Goal: Task Accomplishment & Management: Manage account settings

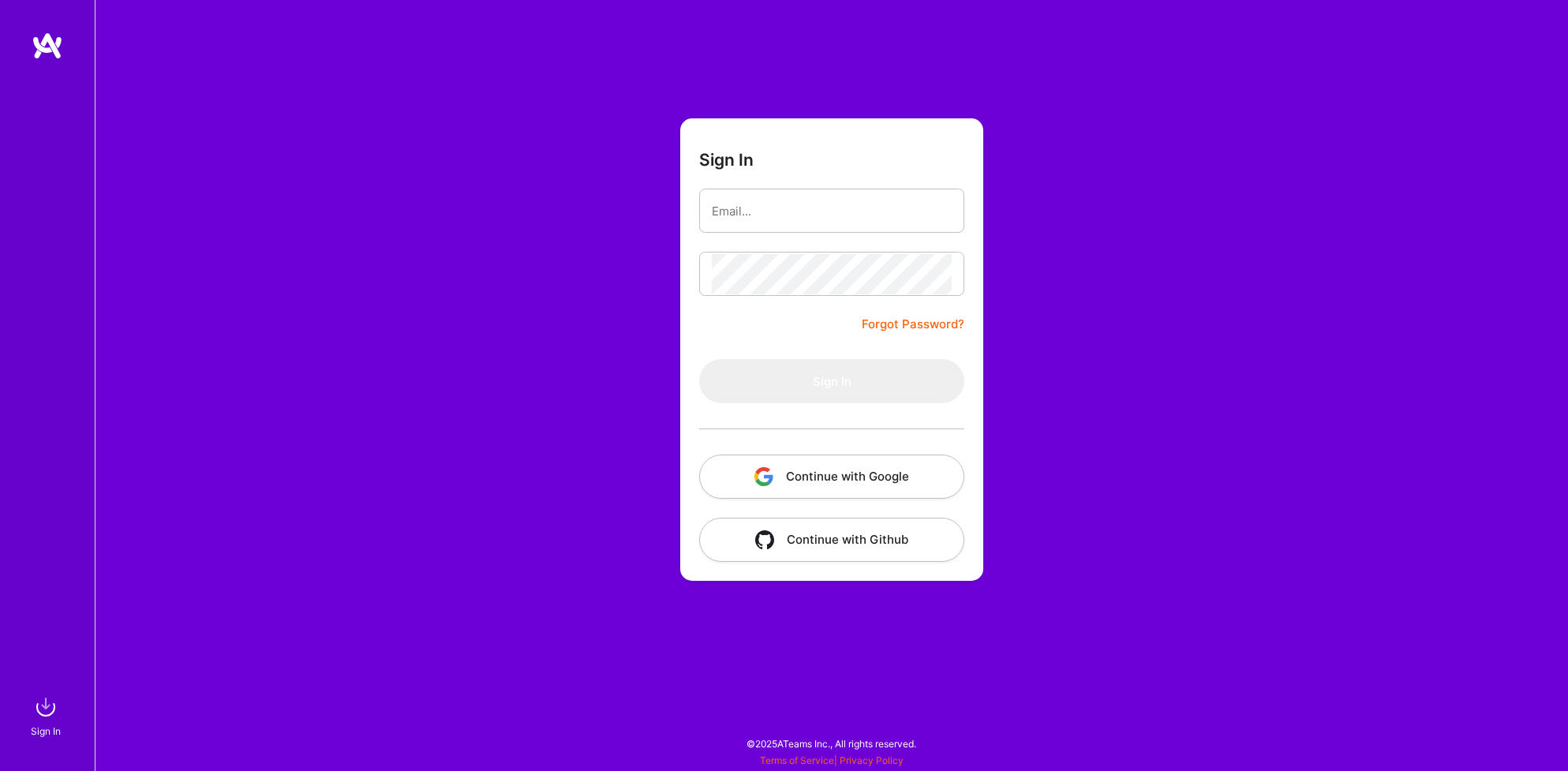
click at [795, 447] on div at bounding box center [832, 429] width 265 height 51
click at [789, 475] on button "Continue with Google" at bounding box center [832, 477] width 265 height 44
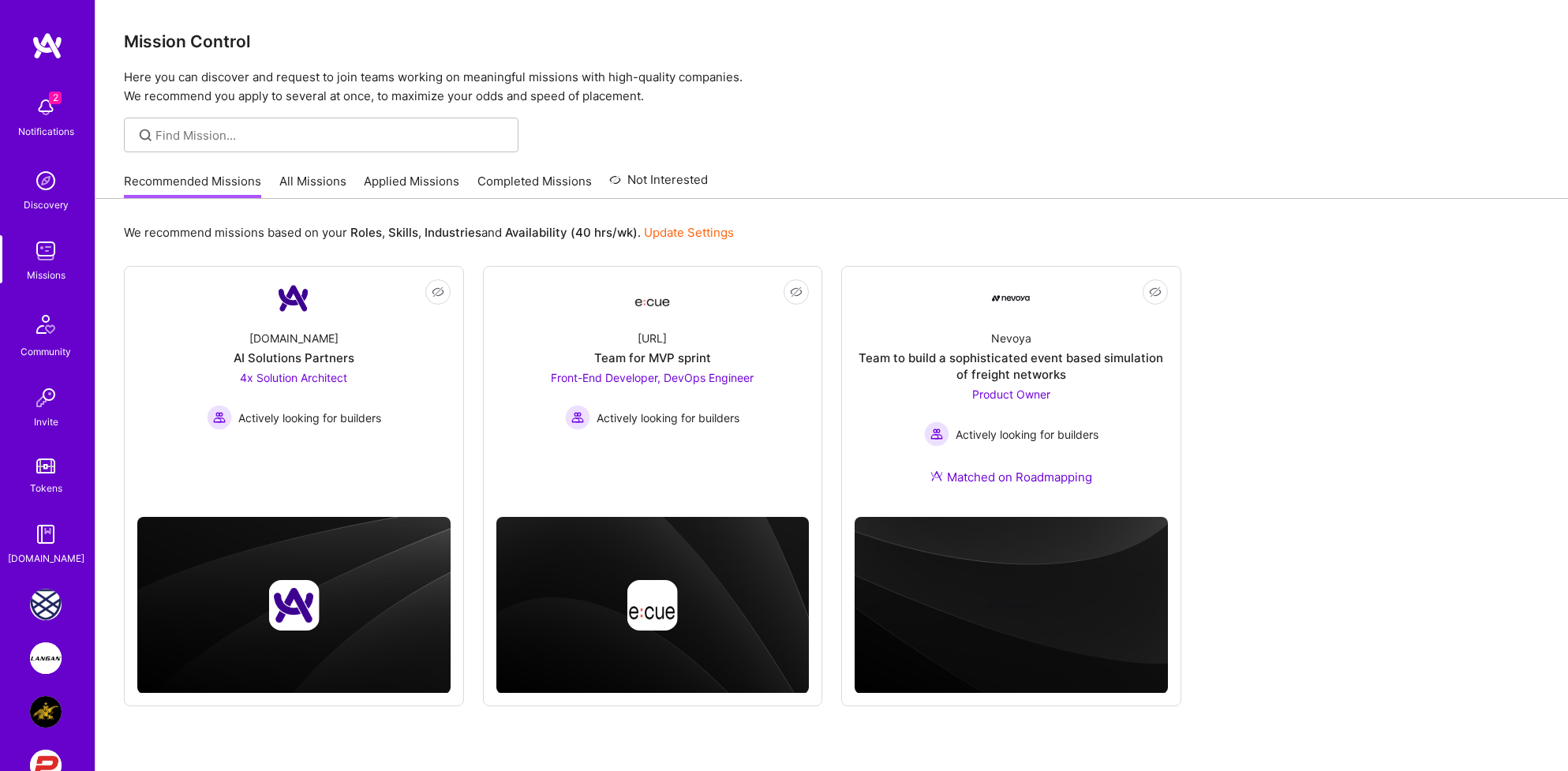
scroll to position [95, 0]
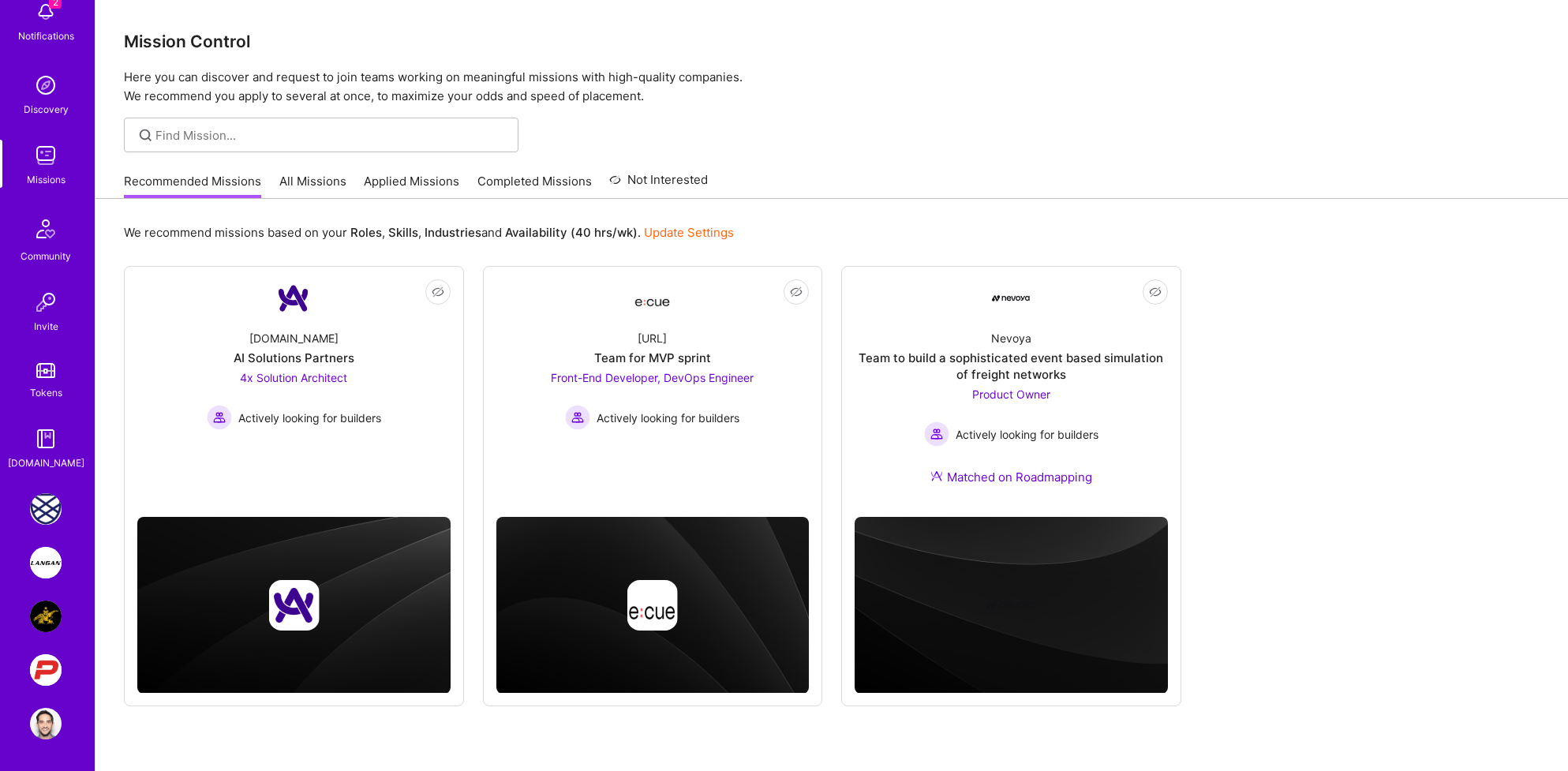
click at [41, 718] on img at bounding box center [46, 724] width 32 height 32
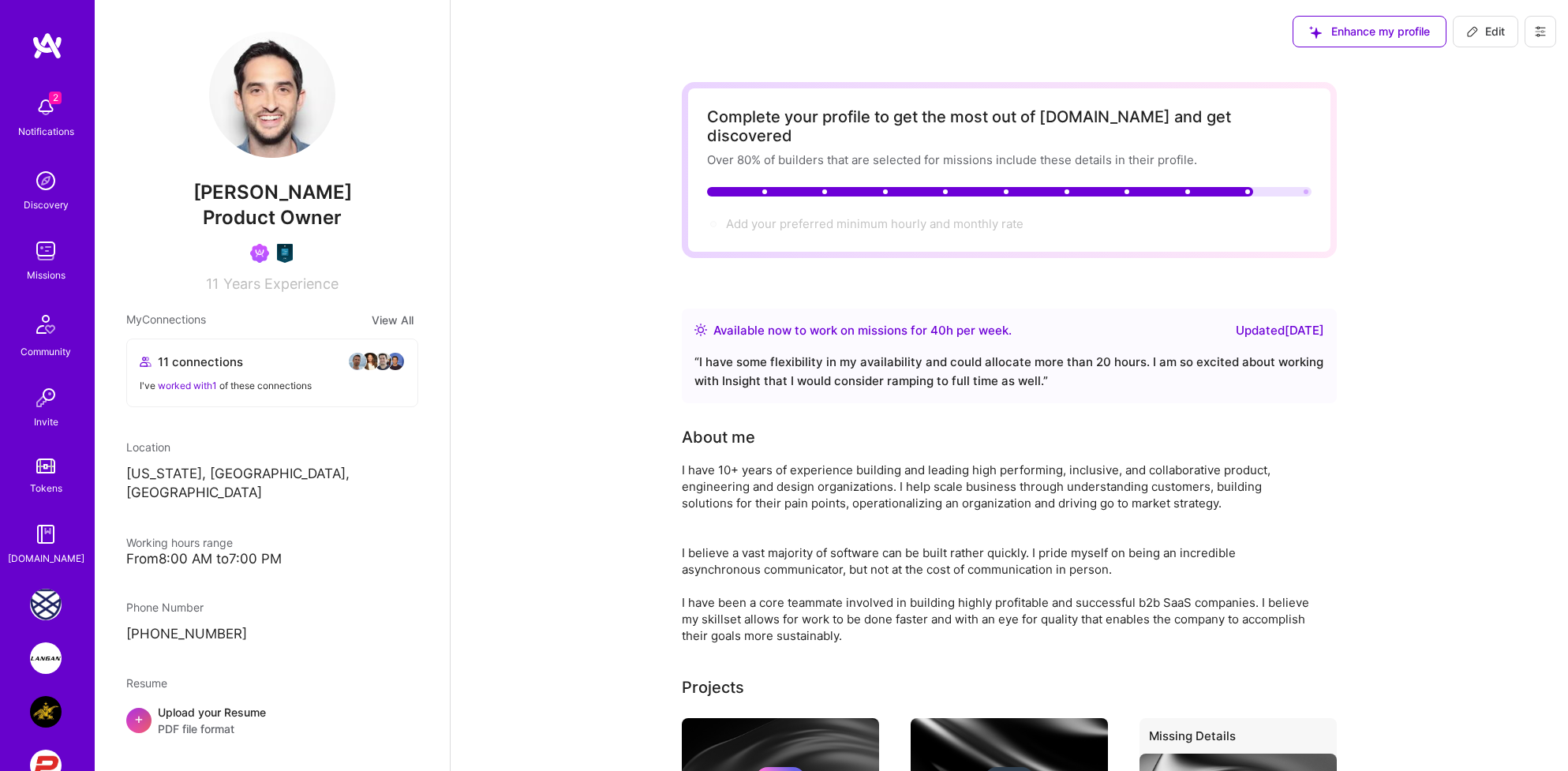
click at [33, 109] on img at bounding box center [46, 107] width 32 height 32
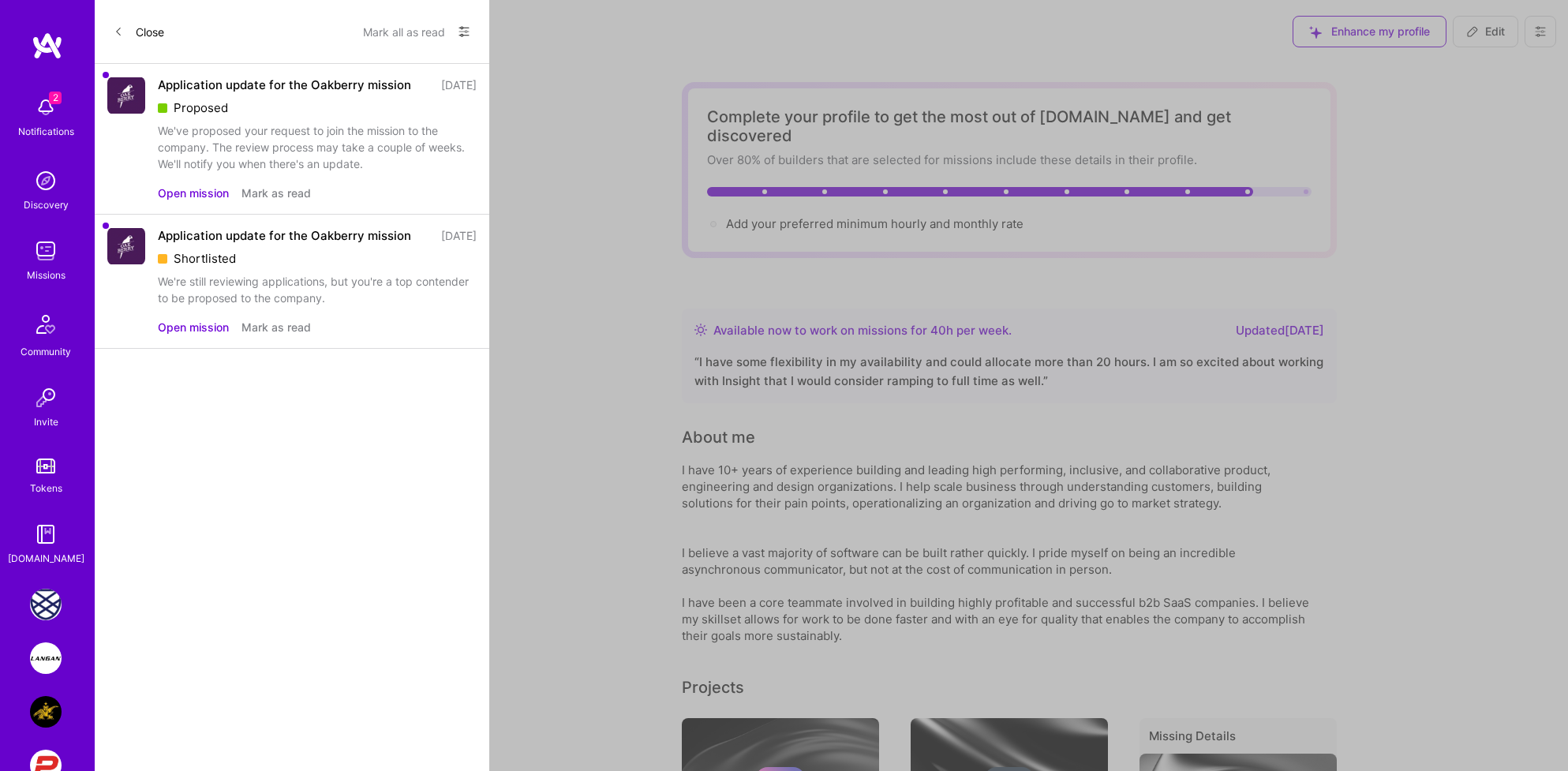
scroll to position [95, 0]
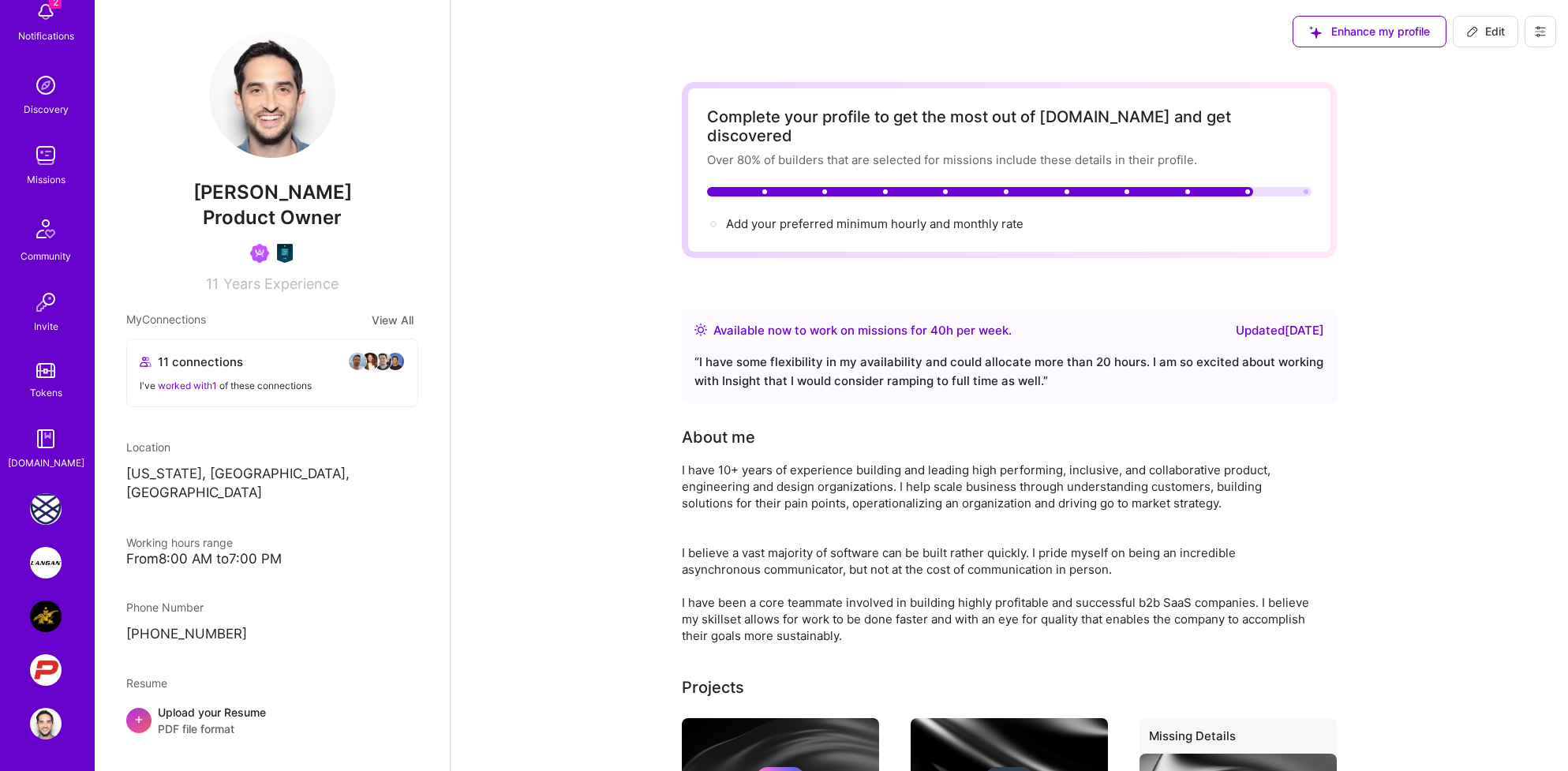
click at [47, 715] on img at bounding box center [46, 724] width 32 height 32
click at [47, 713] on img at bounding box center [46, 724] width 32 height 32
click at [40, 725] on img at bounding box center [46, 724] width 32 height 32
click at [40, 732] on img at bounding box center [46, 724] width 32 height 32
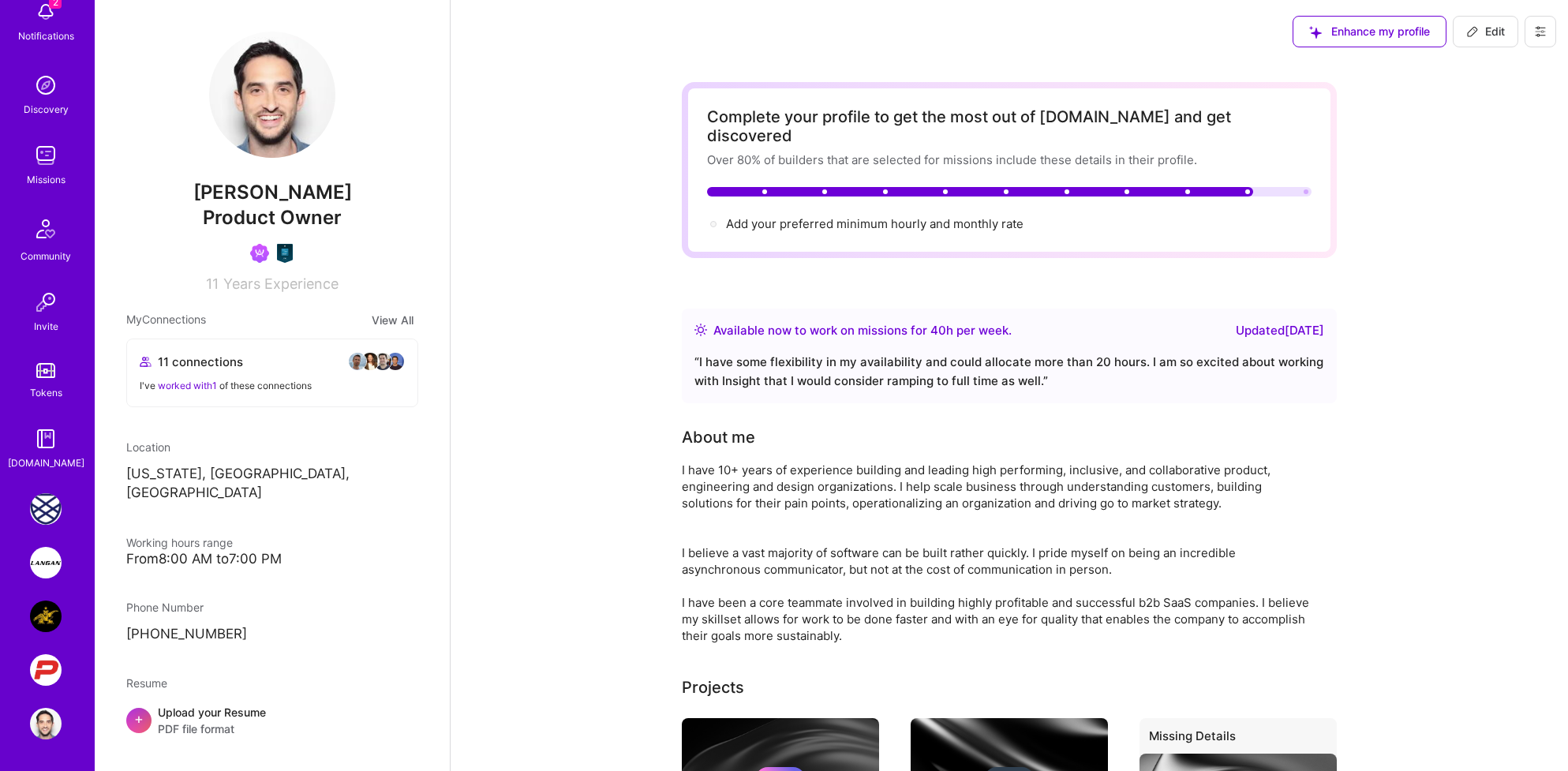
click at [40, 732] on img at bounding box center [46, 724] width 32 height 32
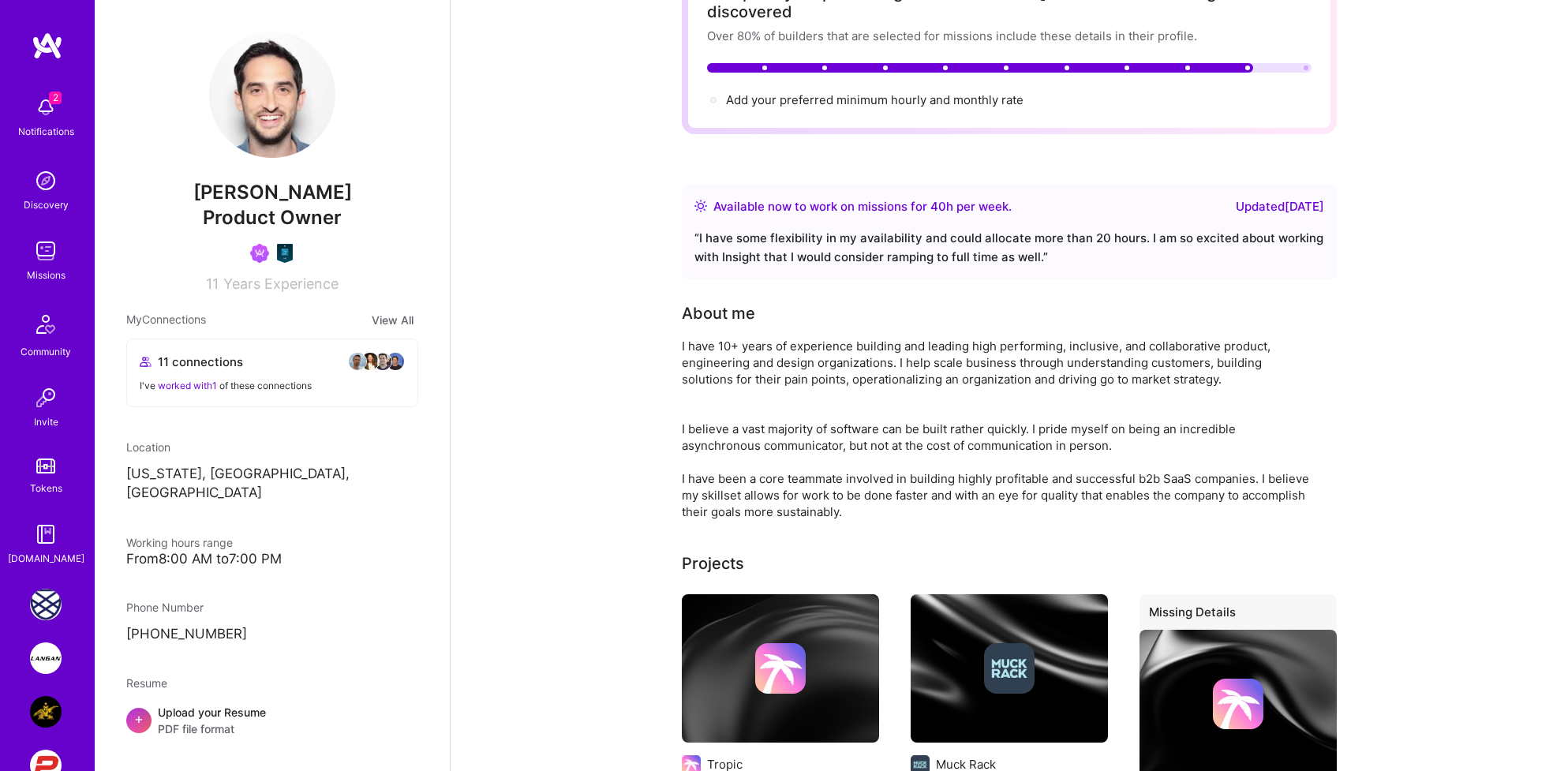
scroll to position [0, 0]
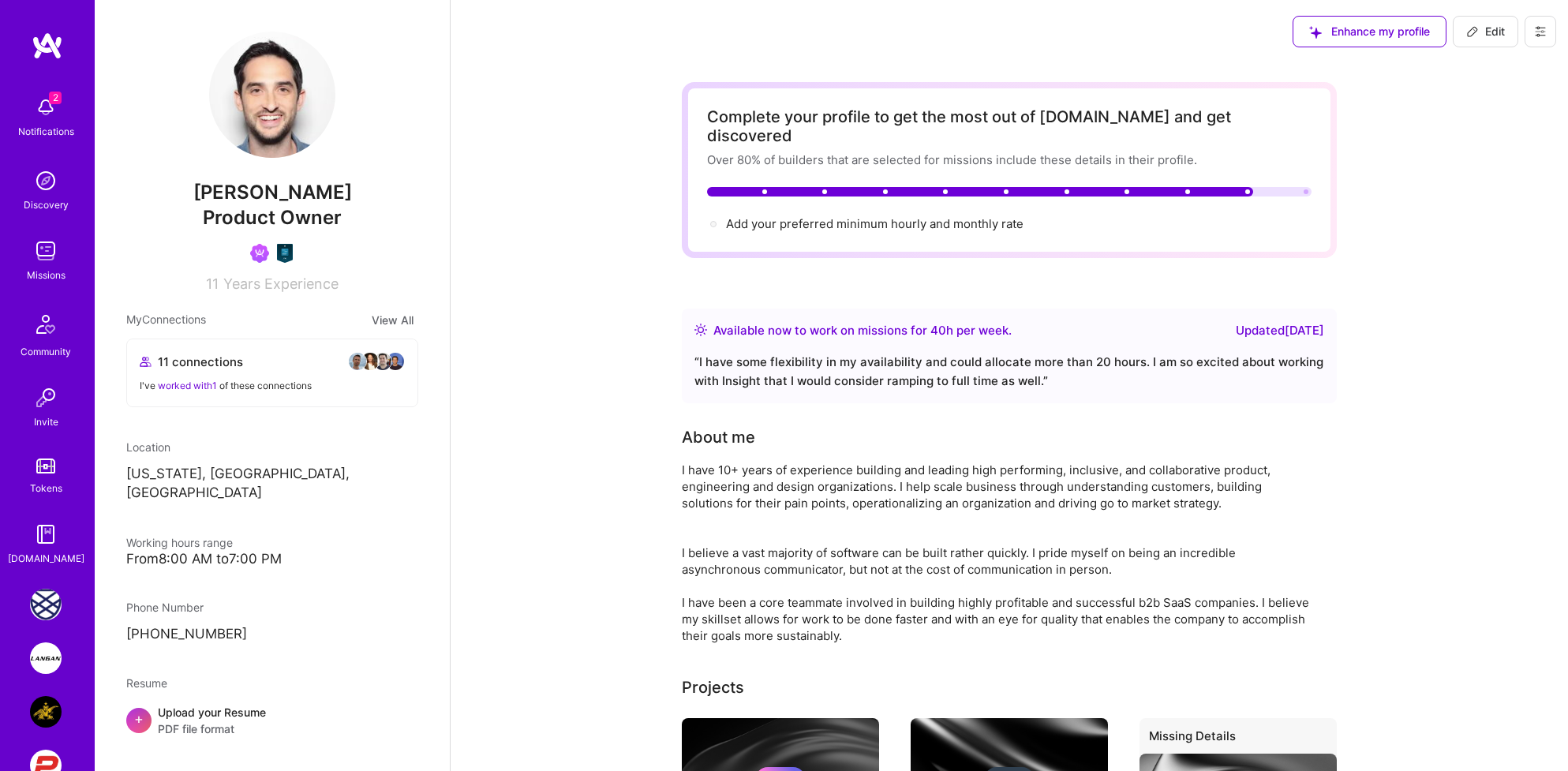
click at [40, 41] on img at bounding box center [48, 46] width 32 height 28
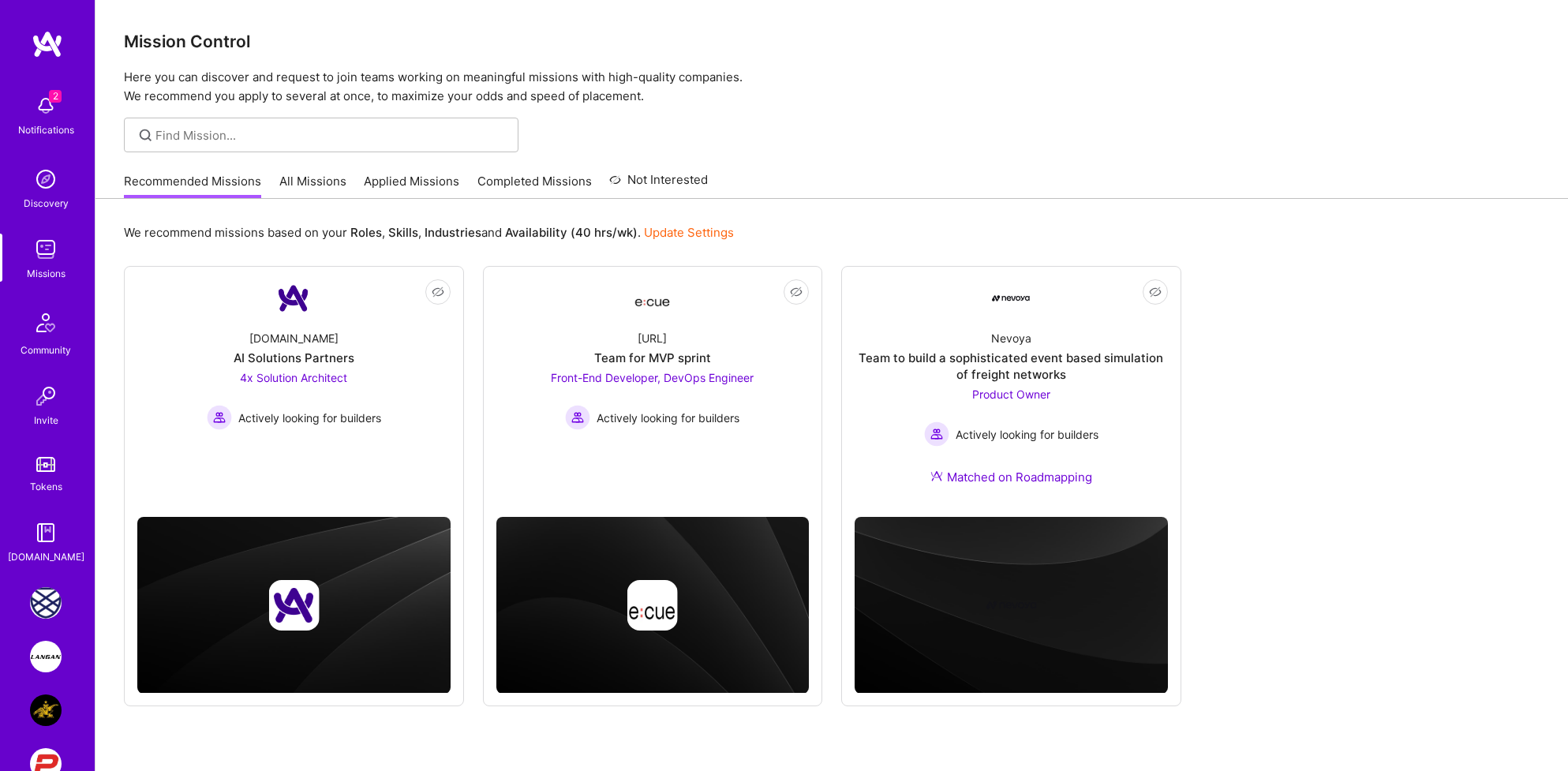
scroll to position [95, 0]
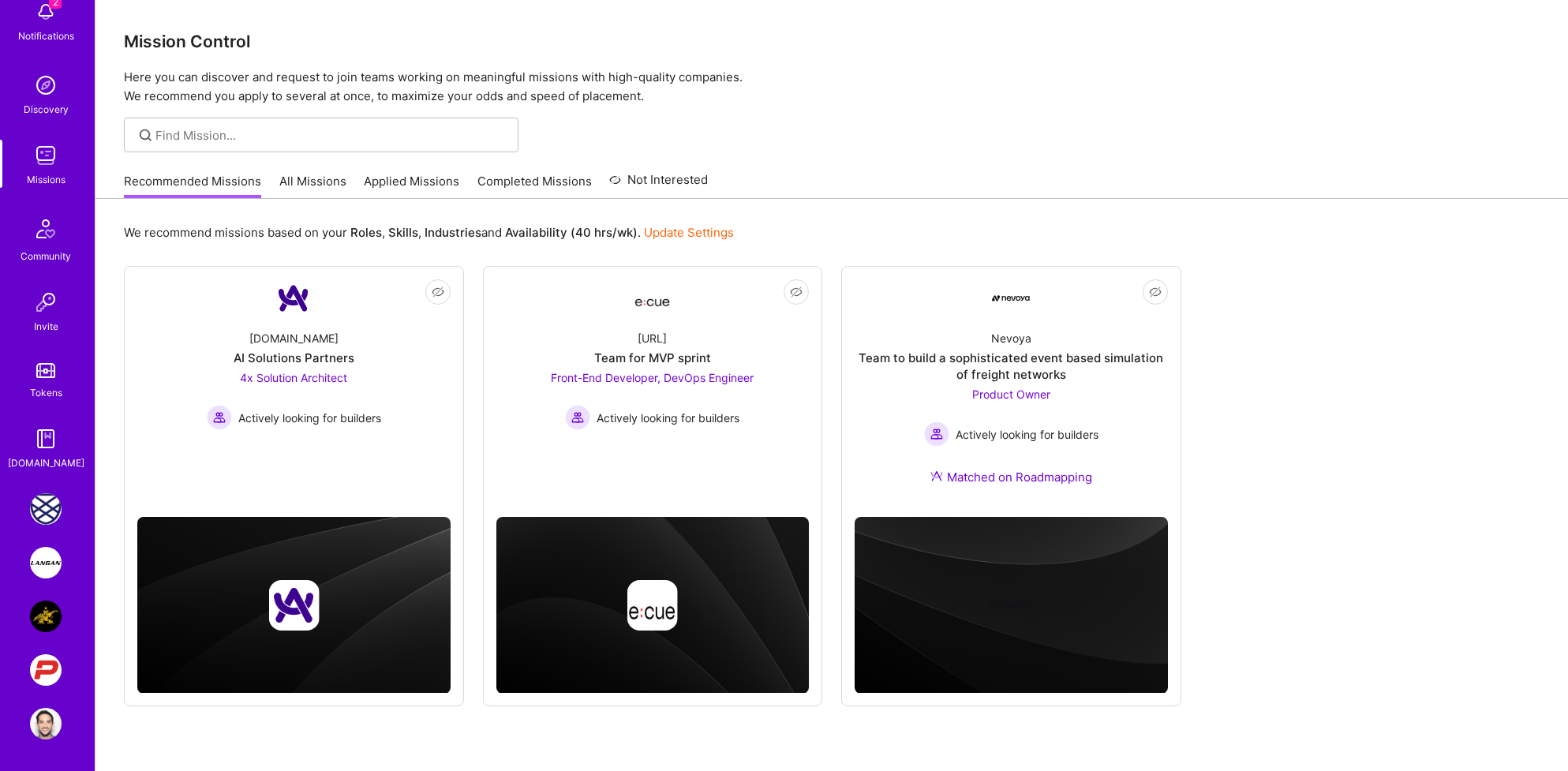
click at [45, 725] on img at bounding box center [46, 724] width 32 height 32
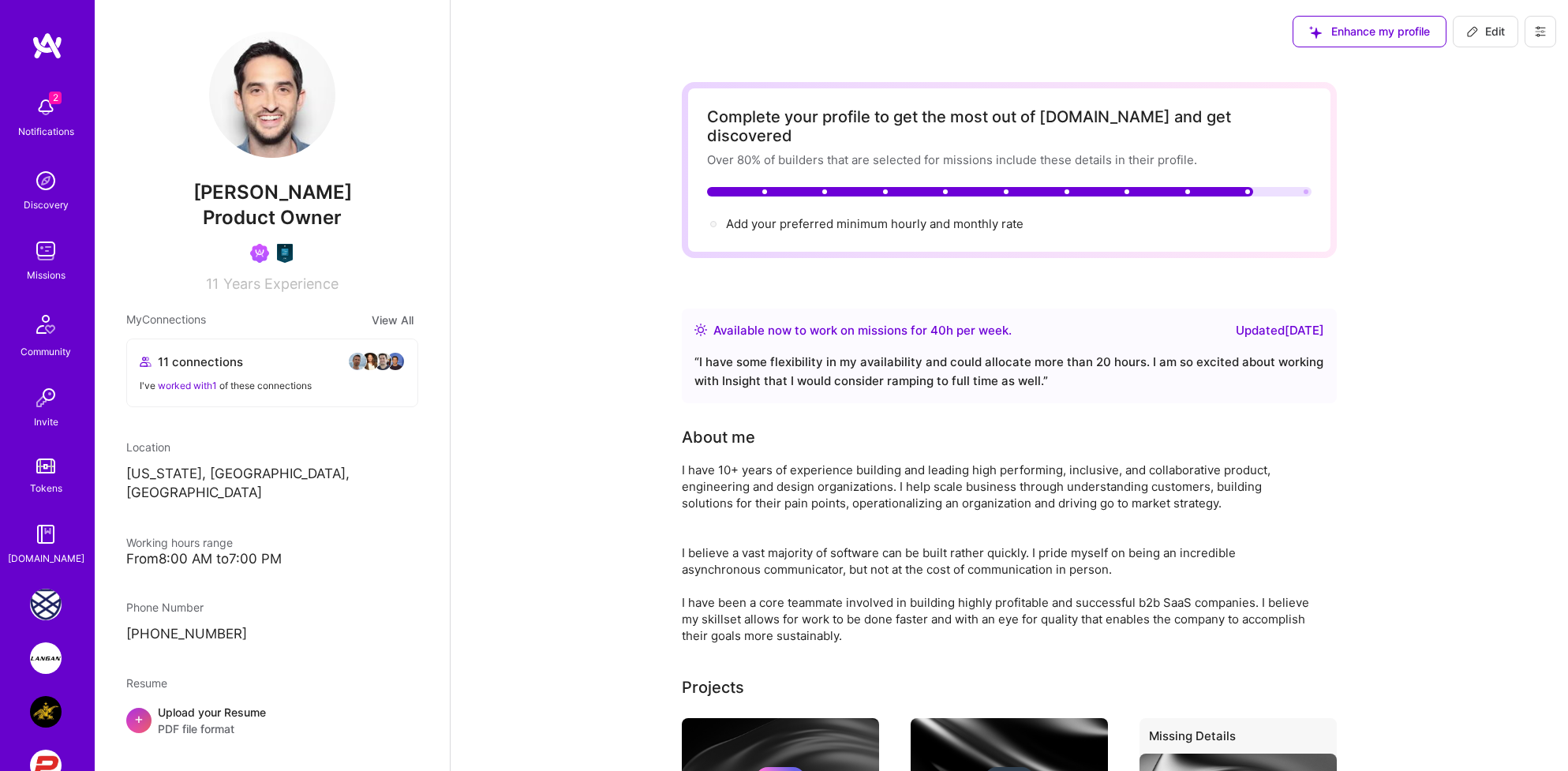
click at [1531, 30] on button at bounding box center [1541, 32] width 32 height 32
click at [1497, 128] on button "Log Out" at bounding box center [1498, 148] width 118 height 41
